Goal: Task Accomplishment & Management: Manage account settings

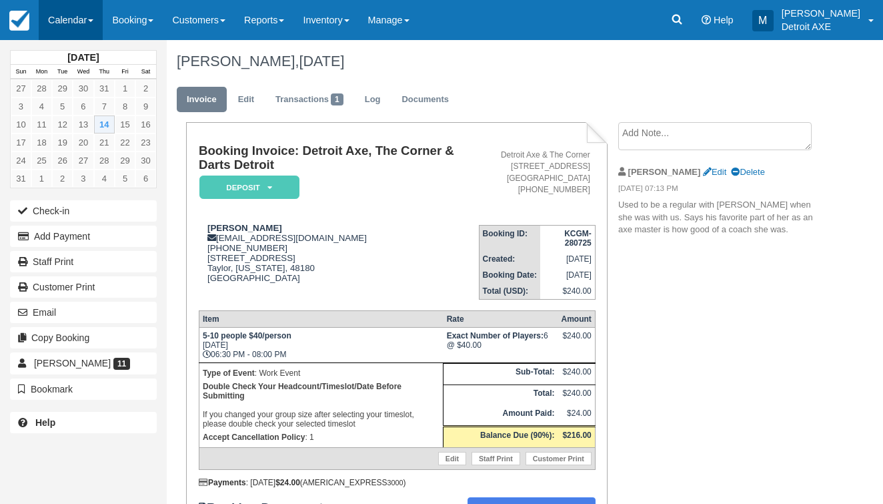
click at [65, 7] on link "Calendar" at bounding box center [71, 20] width 64 height 40
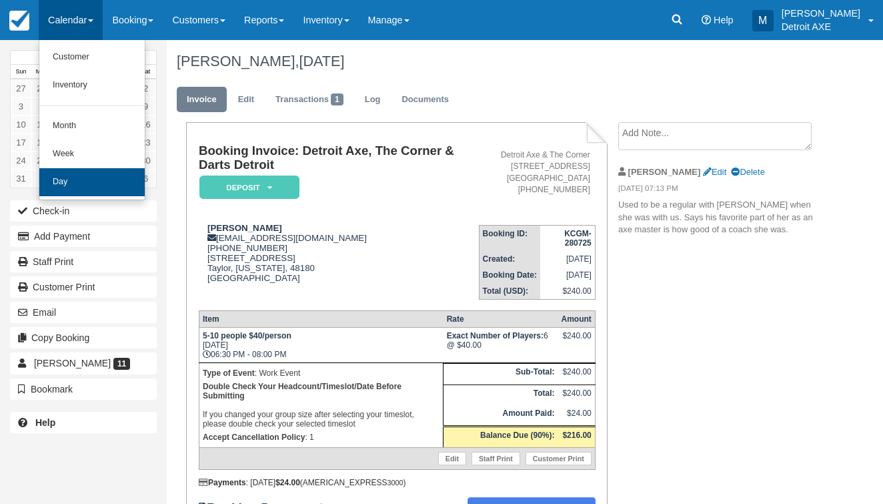
click at [81, 169] on link "Day" at bounding box center [91, 182] width 105 height 28
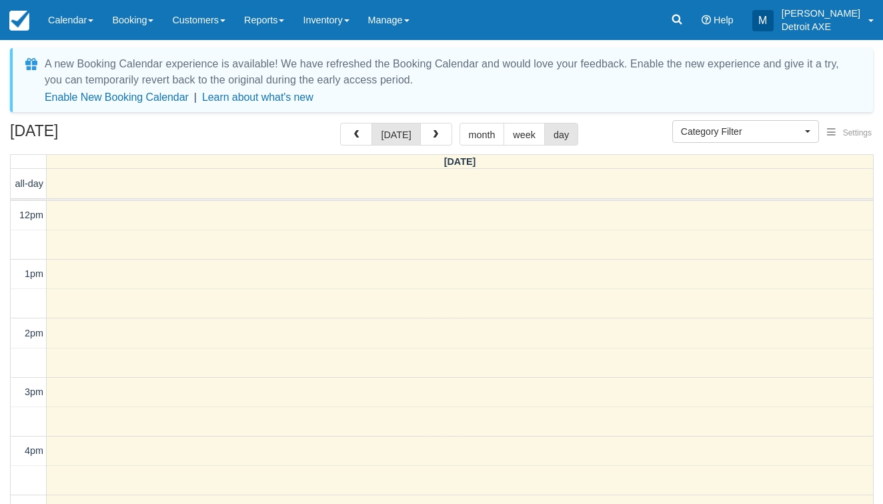
select select
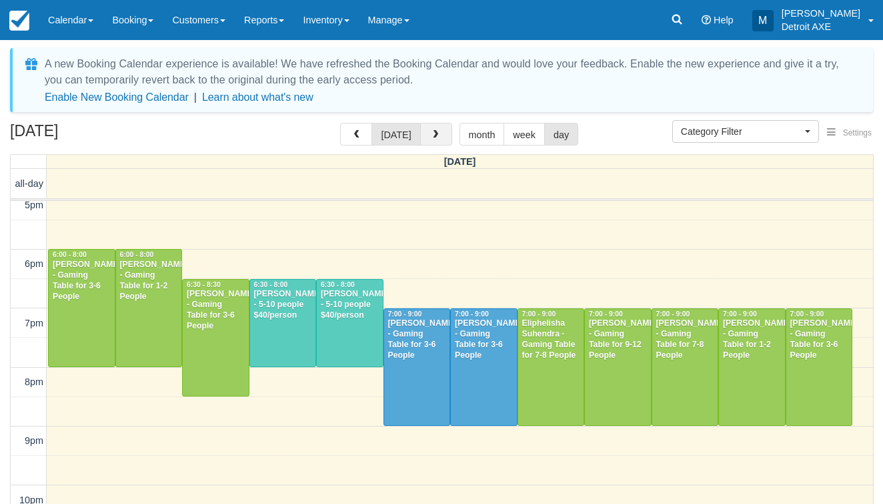
click at [440, 130] on button "button" at bounding box center [436, 134] width 32 height 23
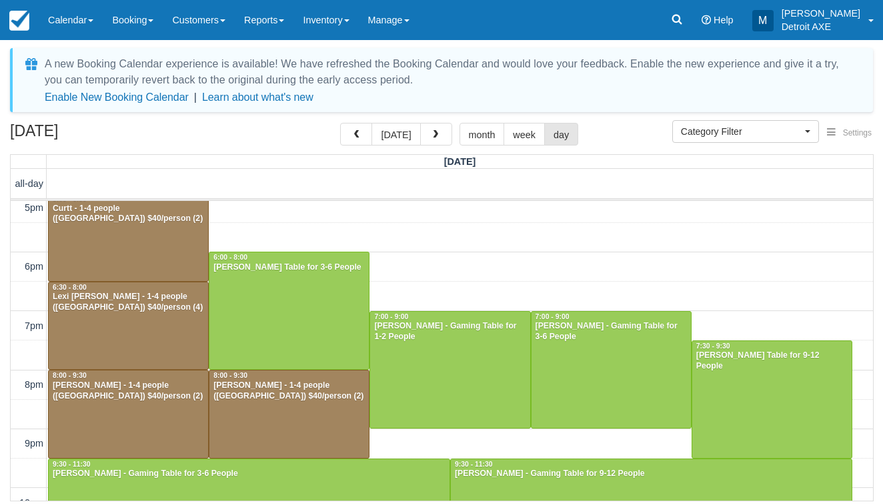
scroll to position [275, 0]
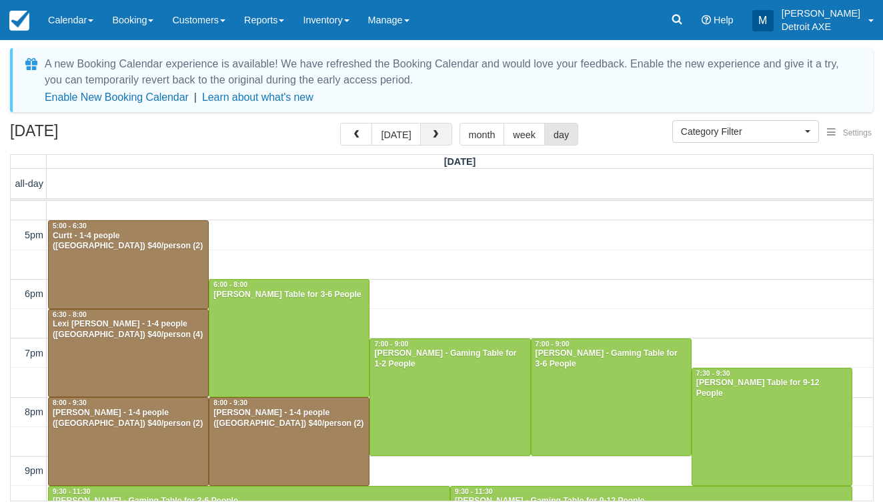
click at [444, 126] on button "button" at bounding box center [436, 134] width 32 height 23
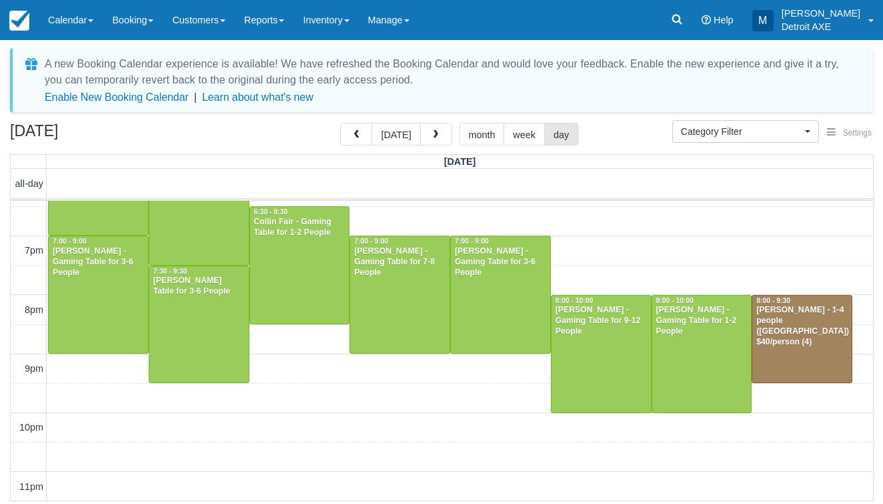
scroll to position [495, 0]
click at [504, 327] on div at bounding box center [500, 294] width 99 height 117
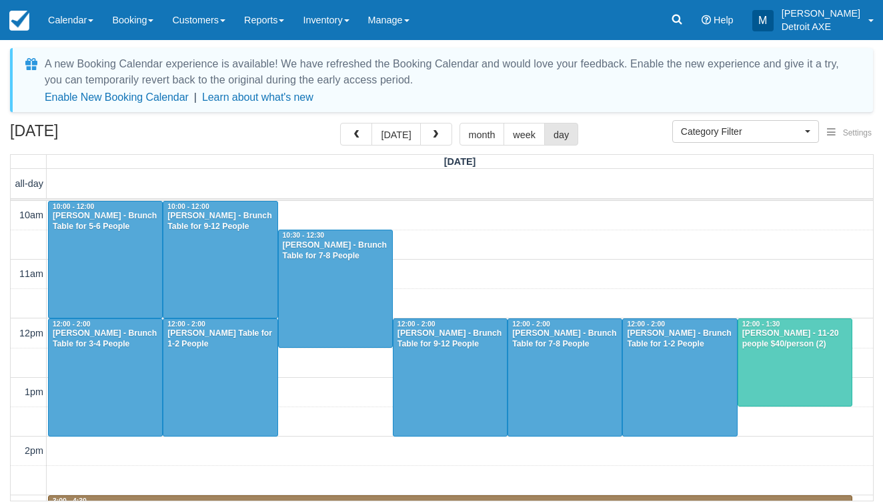
select select
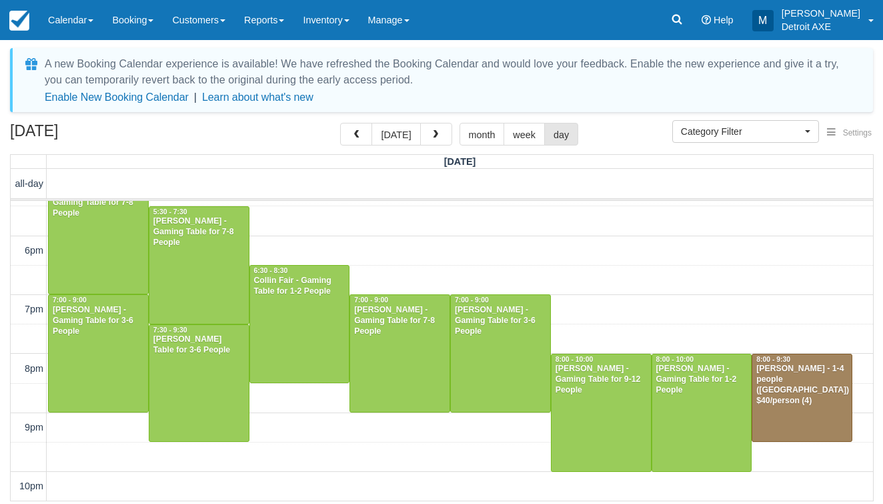
scroll to position [437, 0]
click at [584, 422] on div at bounding box center [601, 412] width 99 height 117
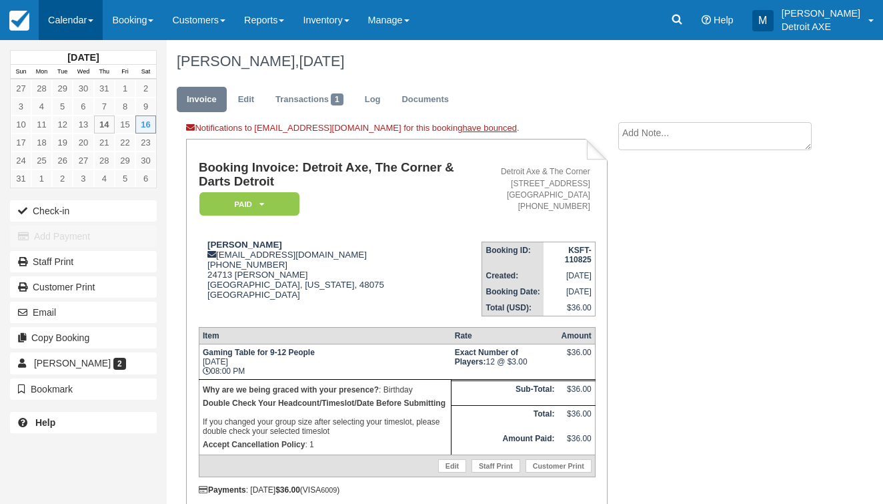
click at [89, 15] on link "Calendar" at bounding box center [71, 20] width 64 height 40
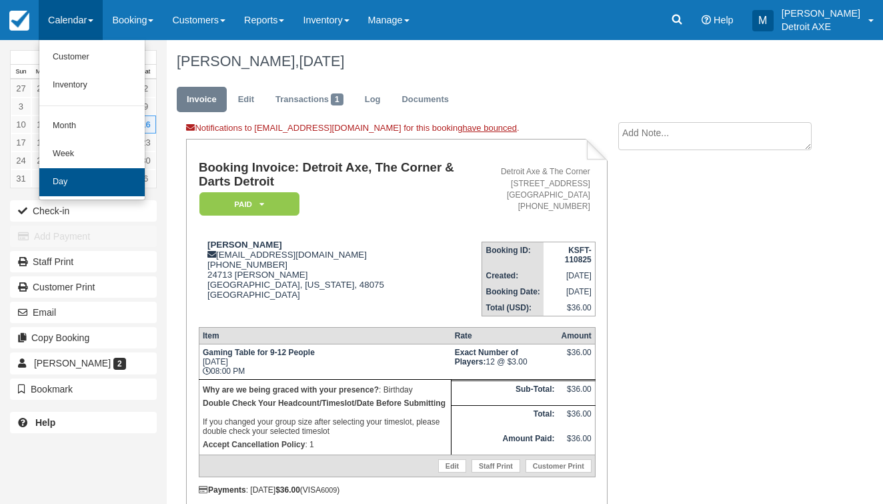
click at [85, 179] on link "Day" at bounding box center [91, 182] width 105 height 28
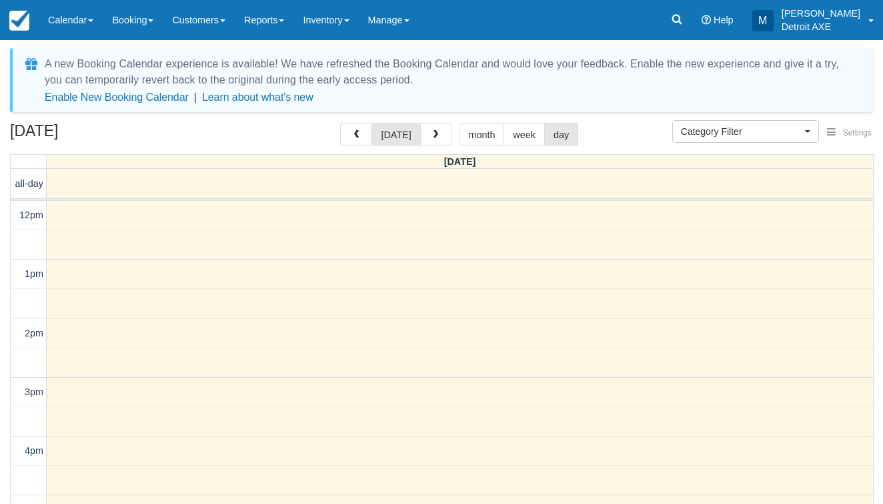
select select
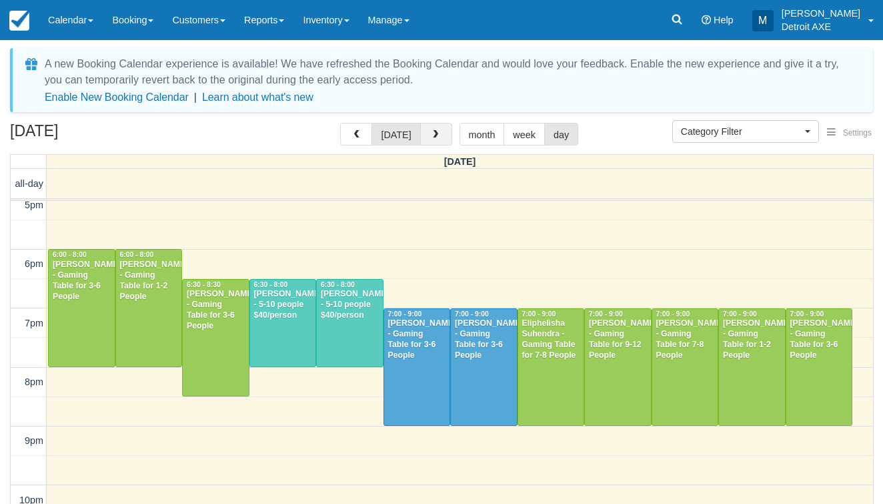
click at [433, 136] on span "button" at bounding box center [435, 134] width 9 height 9
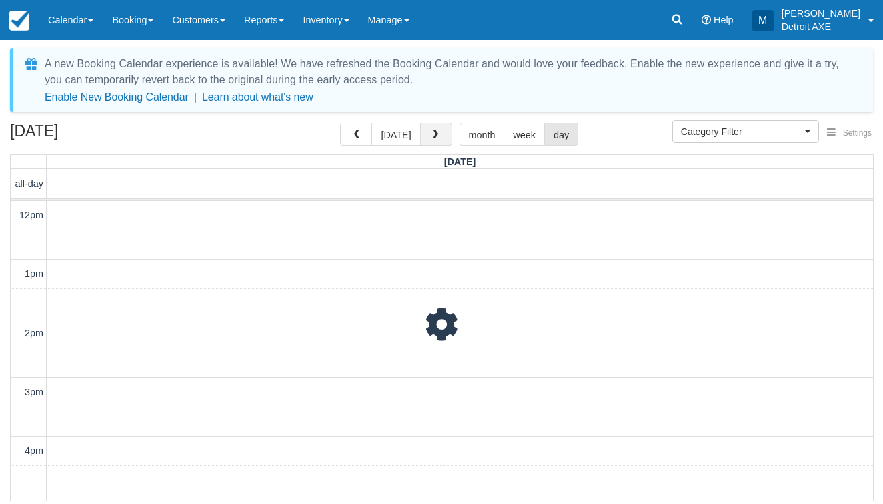
scroll to position [377, 0]
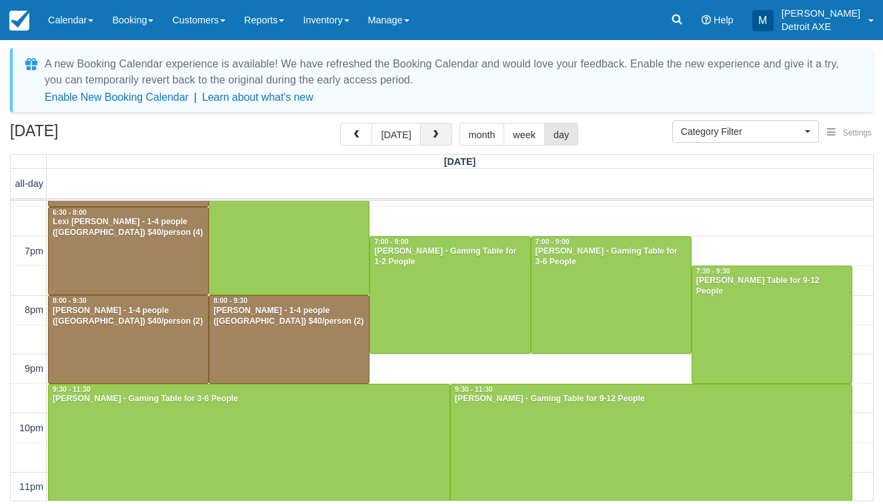
click at [433, 133] on span "button" at bounding box center [435, 134] width 9 height 9
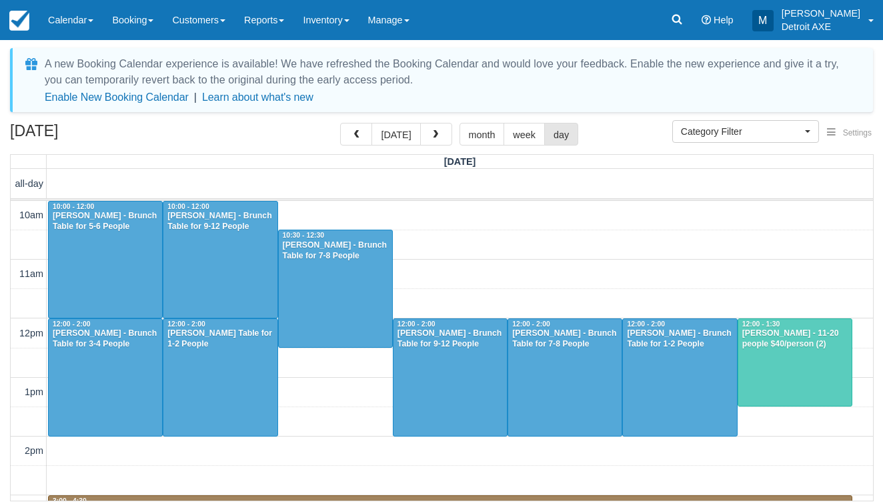
click at [761, 367] on div at bounding box center [794, 362] width 113 height 87
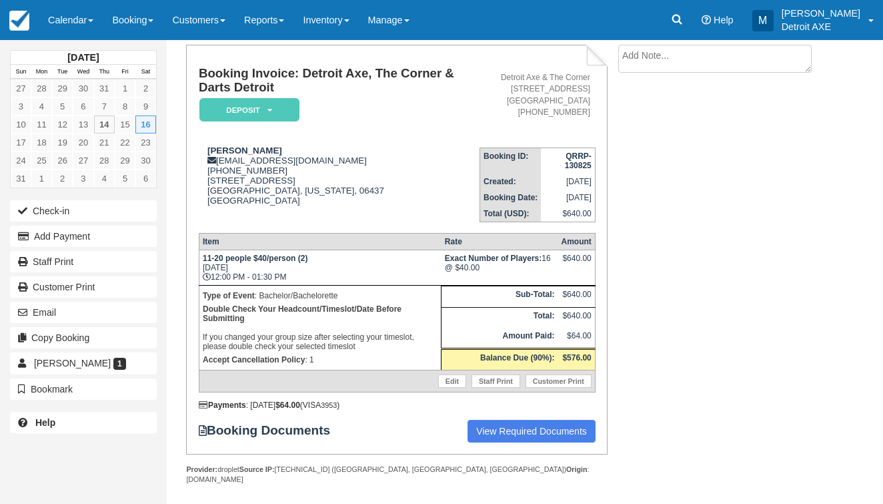
scroll to position [77, 0]
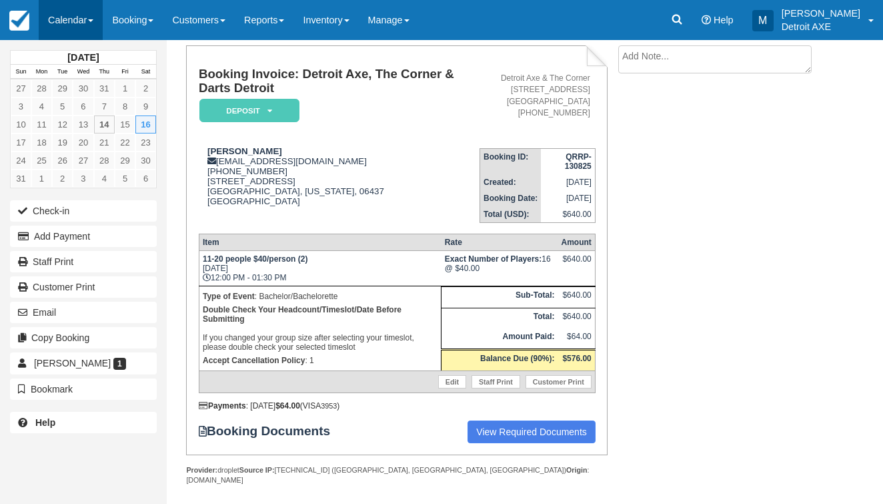
click at [87, 27] on link "Calendar" at bounding box center [71, 20] width 64 height 40
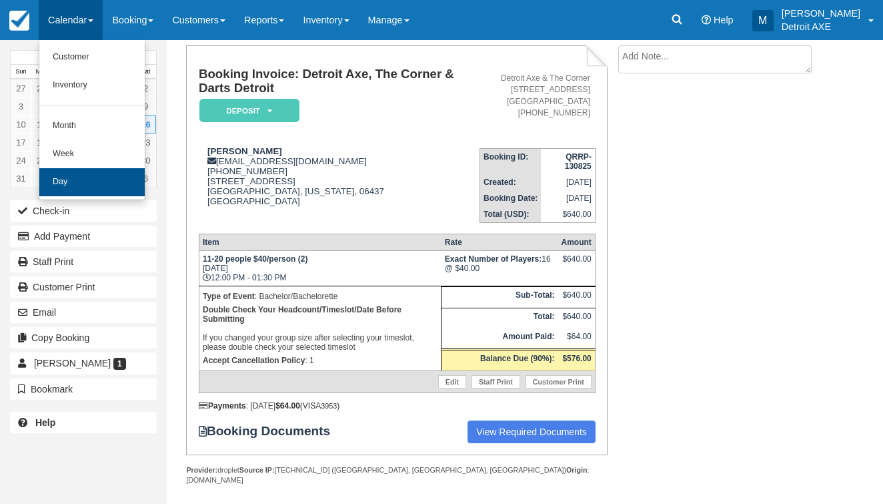
click at [87, 178] on link "Day" at bounding box center [91, 182] width 105 height 28
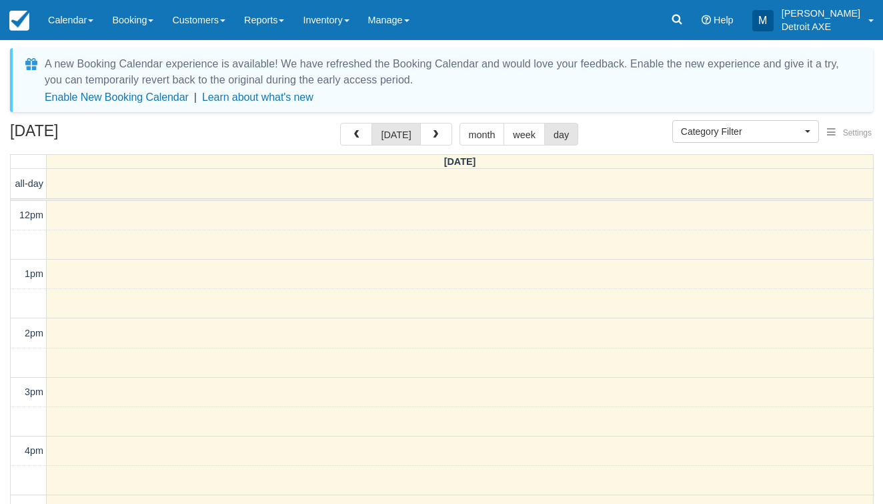
select select
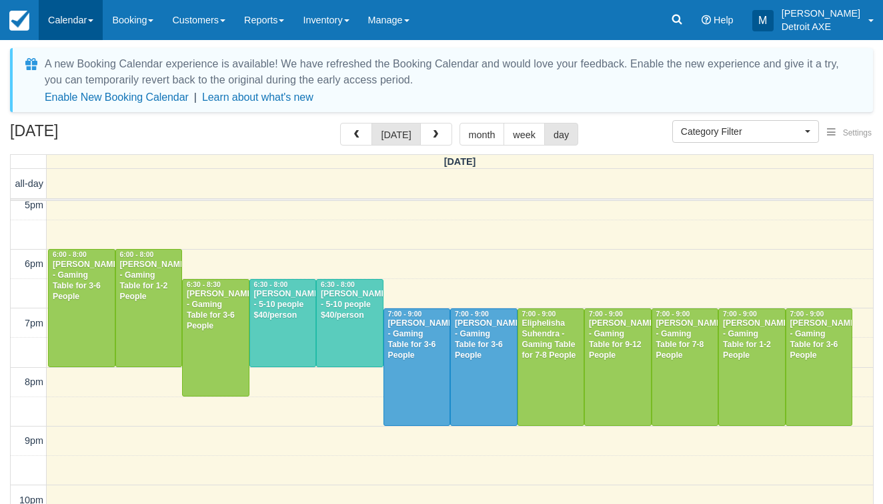
click at [103, 28] on link "Calendar" at bounding box center [71, 20] width 64 height 40
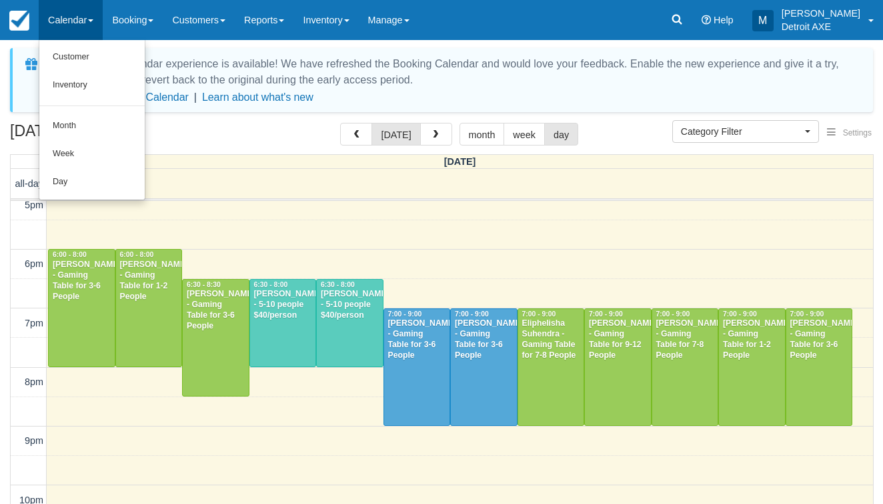
click at [125, 177] on link "Day" at bounding box center [91, 182] width 105 height 28
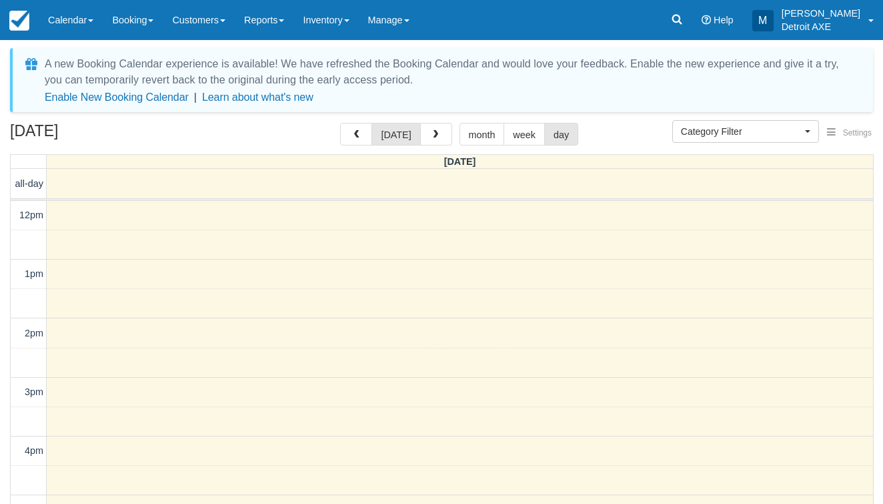
select select
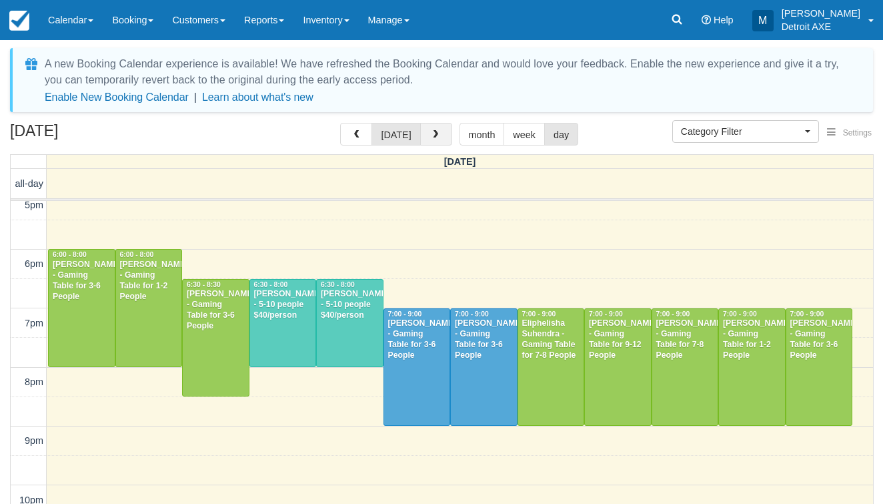
click at [431, 137] on span "button" at bounding box center [435, 134] width 9 height 9
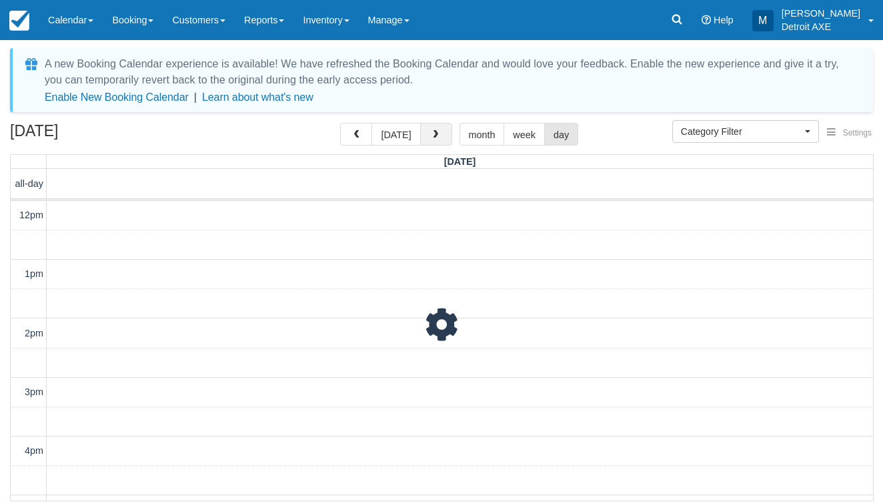
scroll to position [377, 0]
